Goal: Transaction & Acquisition: Purchase product/service

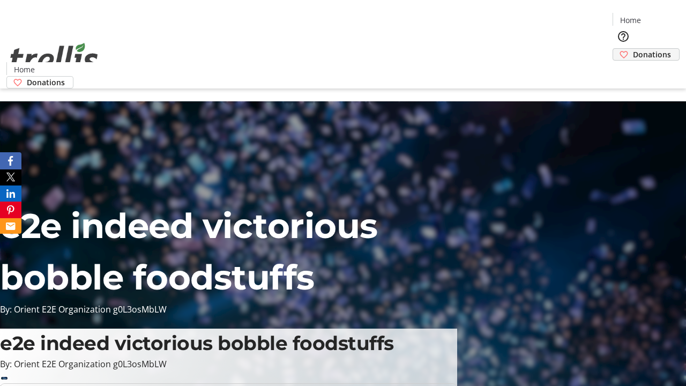
click at [633, 49] on span "Donations" at bounding box center [652, 54] width 38 height 11
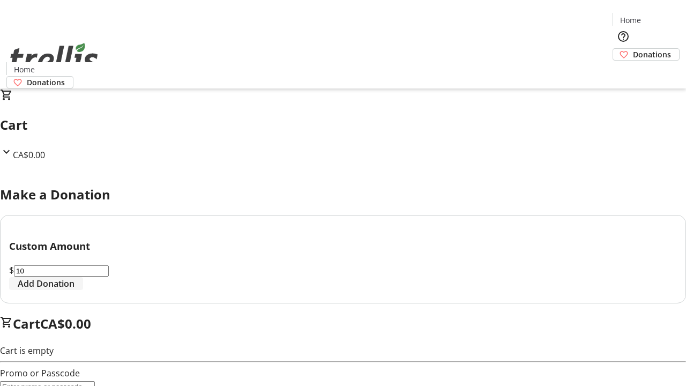
click at [74, 290] on span "Add Donation" at bounding box center [46, 283] width 57 height 13
